Goal: Transaction & Acquisition: Purchase product/service

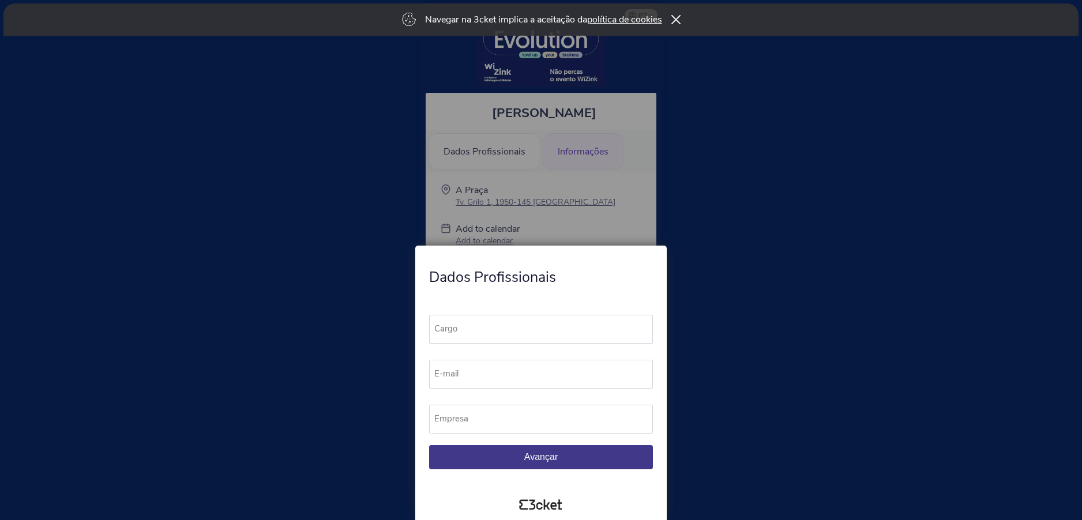
click at [674, 204] on div at bounding box center [541, 260] width 1082 height 520
